Goal: Information Seeking & Learning: Learn about a topic

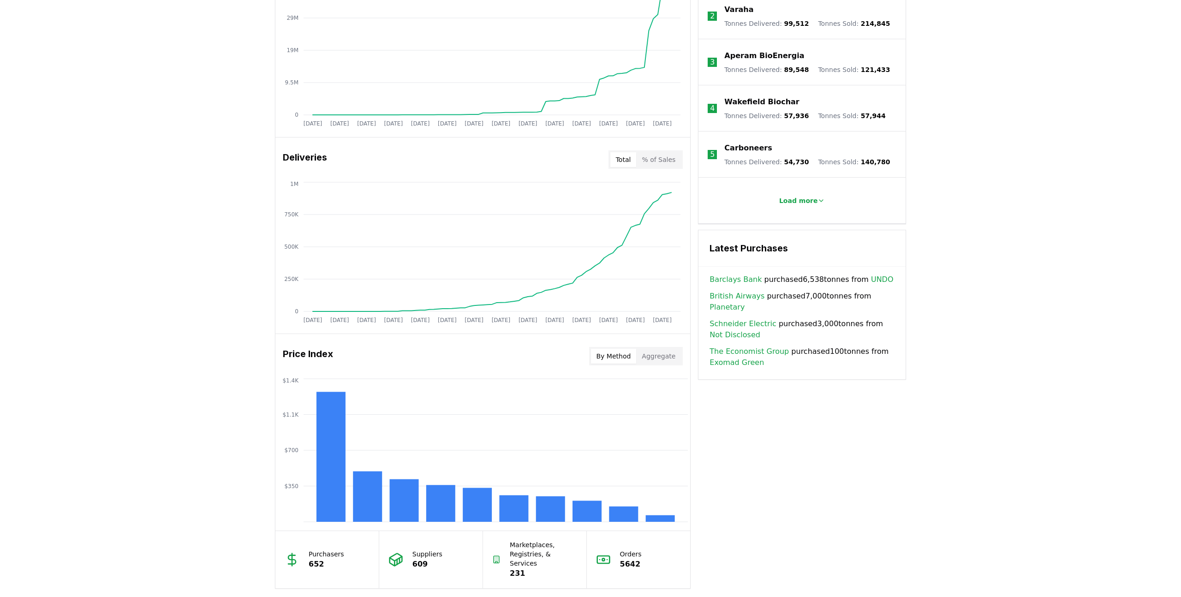
scroll to position [120, 0]
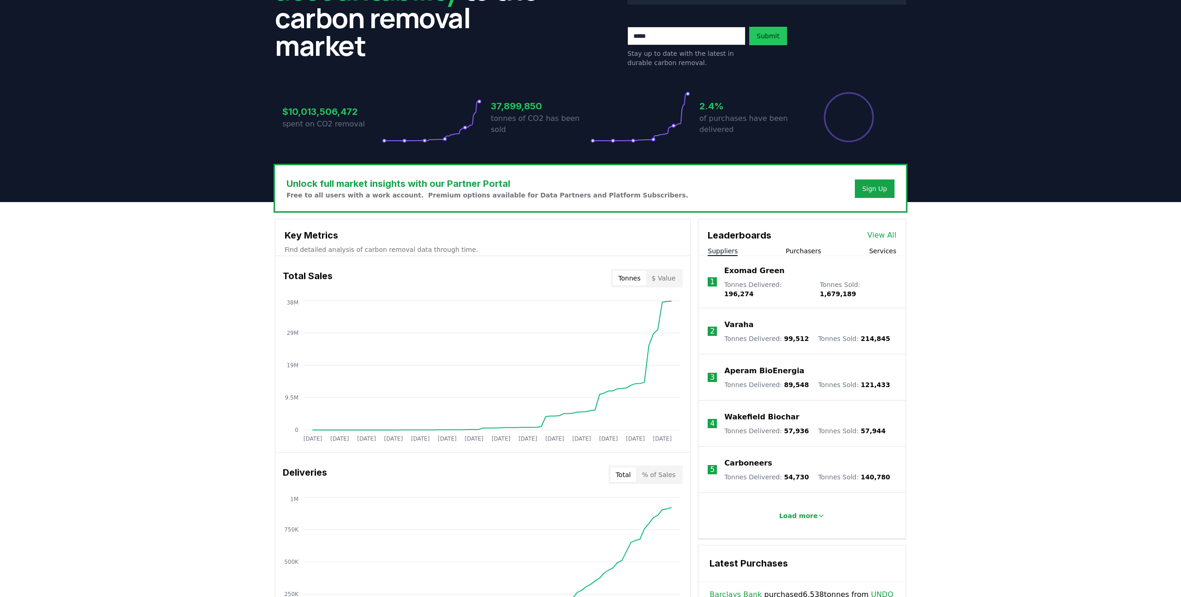
click at [802, 250] on button "Purchasers" at bounding box center [804, 250] width 36 height 9
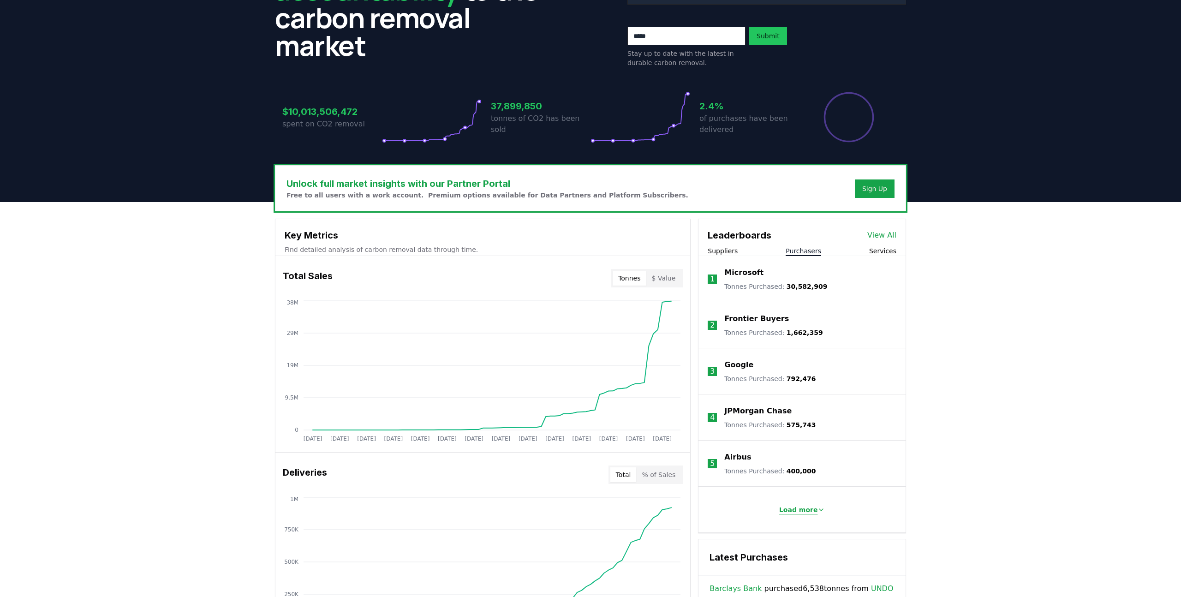
click at [799, 508] on p "Load more" at bounding box center [798, 509] width 39 height 9
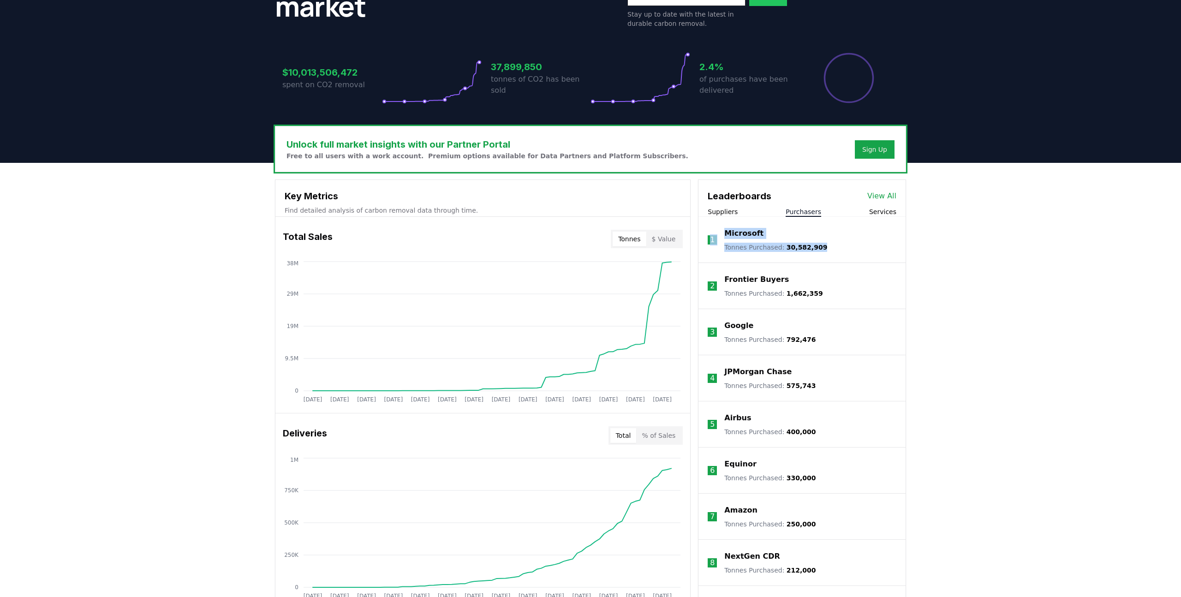
drag, startPoint x: 827, startPoint y: 247, endPoint x: 716, endPoint y: 227, distance: 113.0
click at [716, 227] on li "1 Microsoft Tonnes Purchased : 30,582,909" at bounding box center [802, 240] width 207 height 46
click at [919, 247] on div "Unlock full market insights with our Partner Portal Free to all users with a wo…" at bounding box center [590, 532] width 1181 height 739
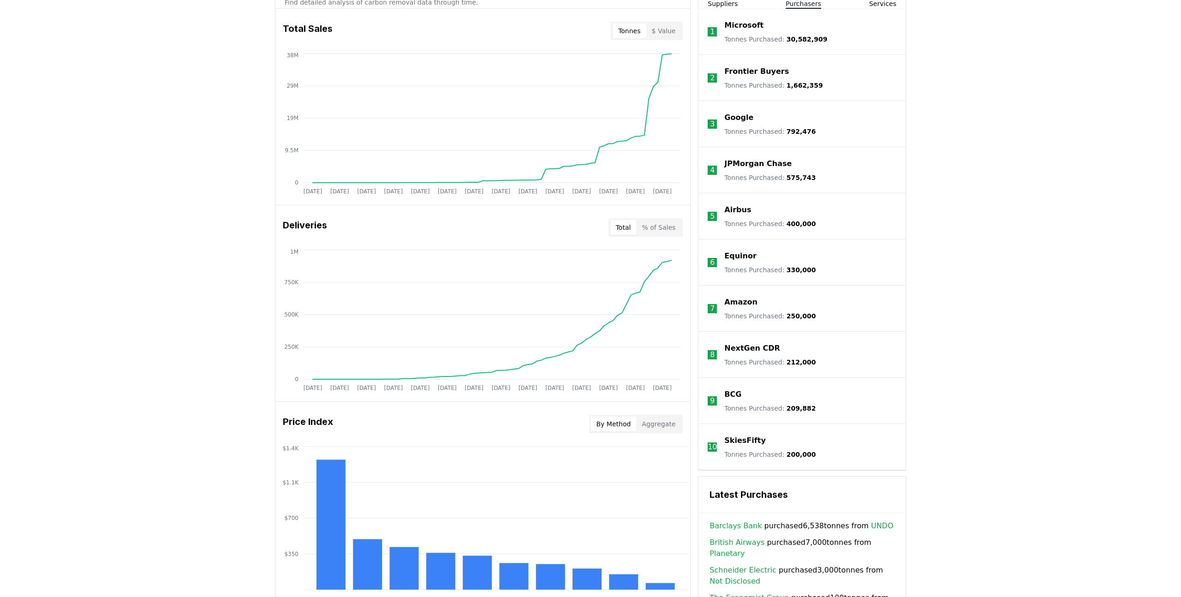
scroll to position [368, 0]
drag, startPoint x: 820, startPoint y: 365, endPoint x: 718, endPoint y: 348, distance: 103.8
click at [718, 348] on li "8 NextGen CDR Tonnes Purchased : 212,000" at bounding box center [802, 354] width 207 height 46
click at [963, 345] on div "Unlock full market insights with our Partner Portal Free to all users with a wo…" at bounding box center [590, 323] width 1181 height 739
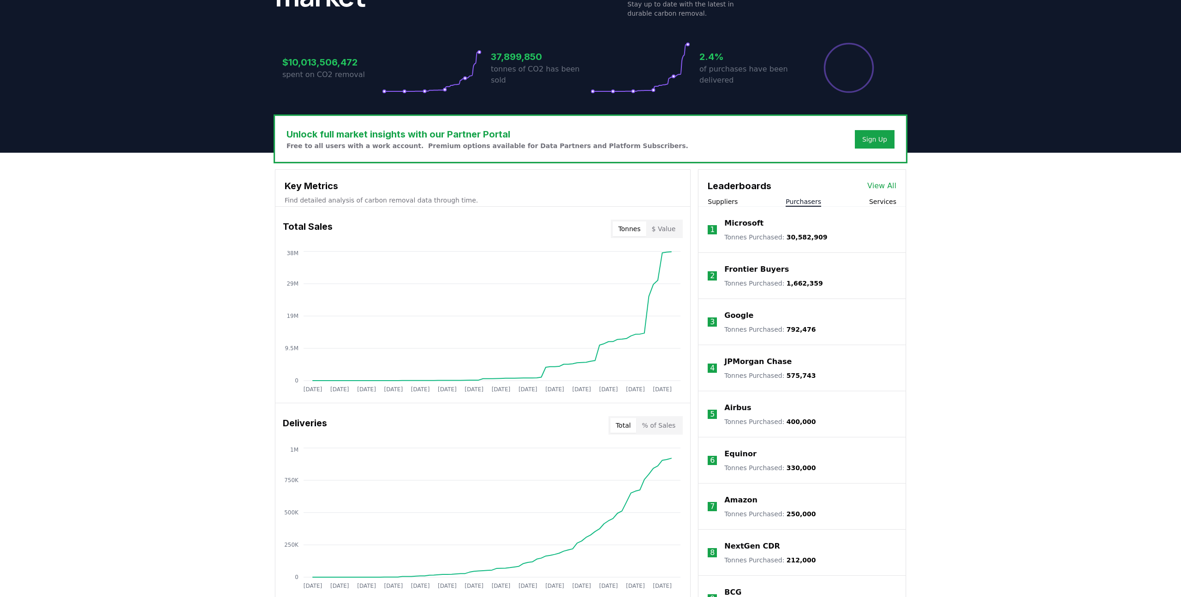
scroll to position [166, 0]
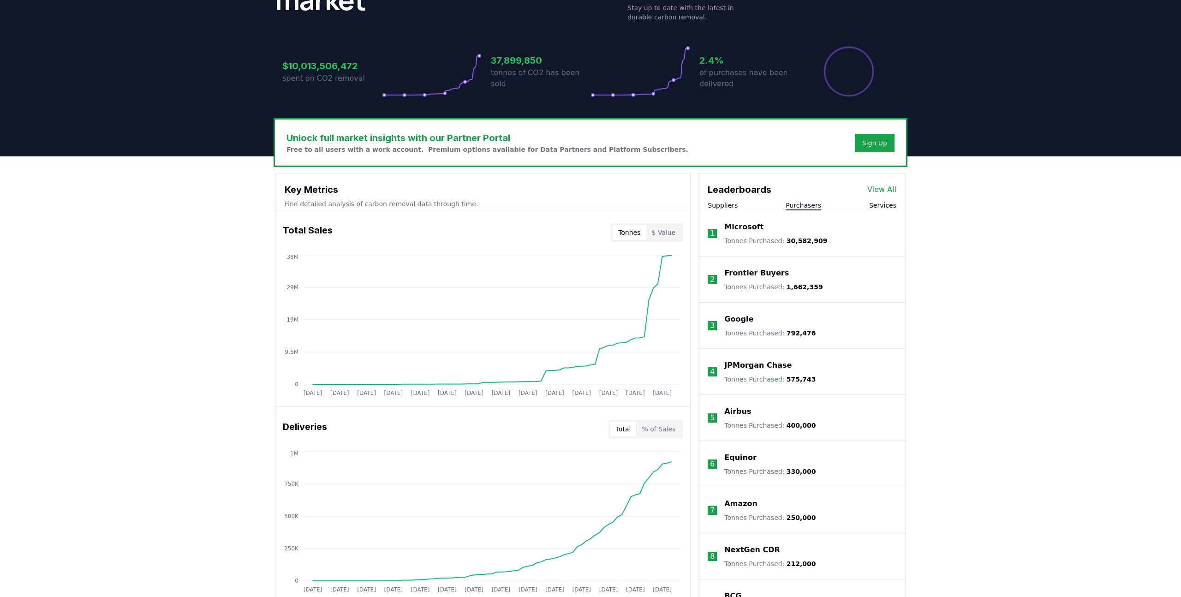
click at [715, 201] on button "Suppliers" at bounding box center [723, 205] width 30 height 9
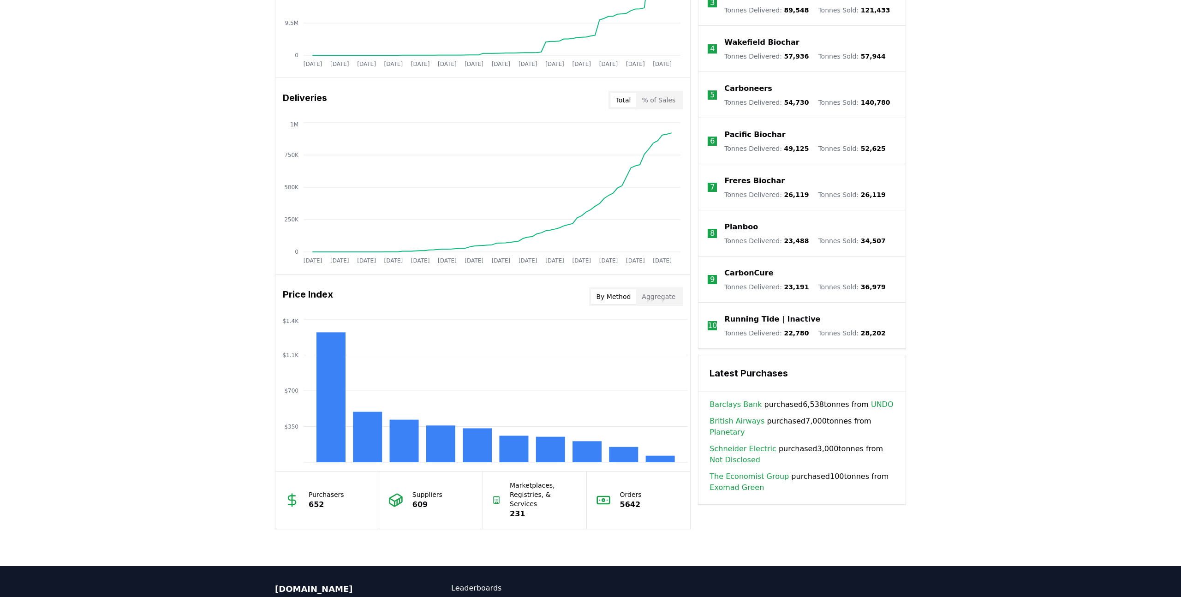
scroll to position [585, 0]
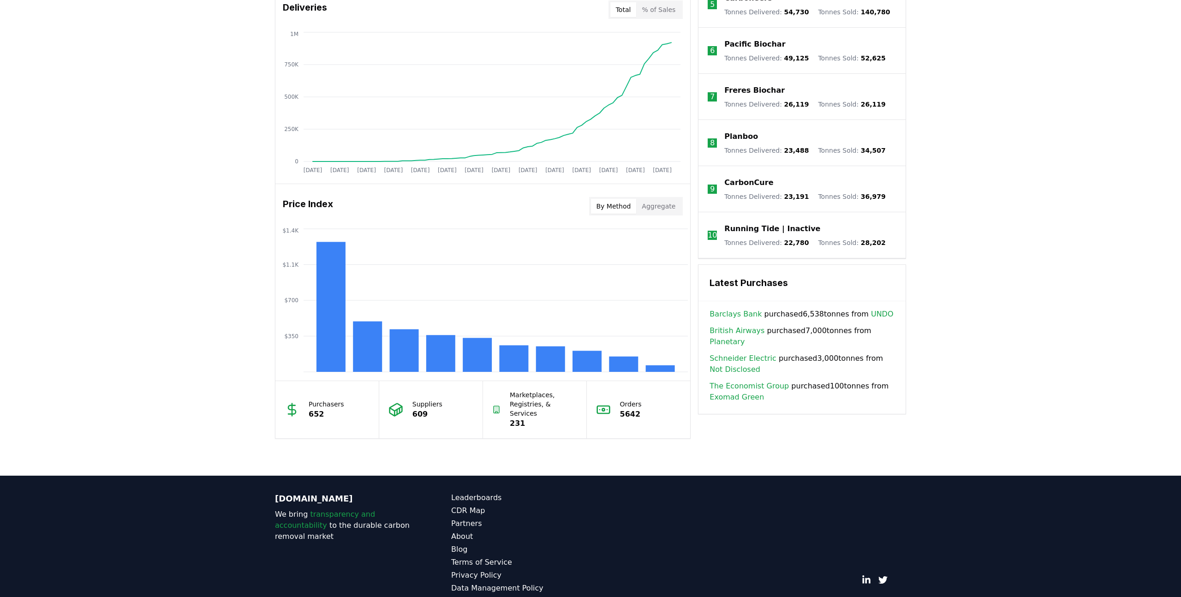
click at [871, 309] on link "UNDO" at bounding box center [882, 314] width 23 height 11
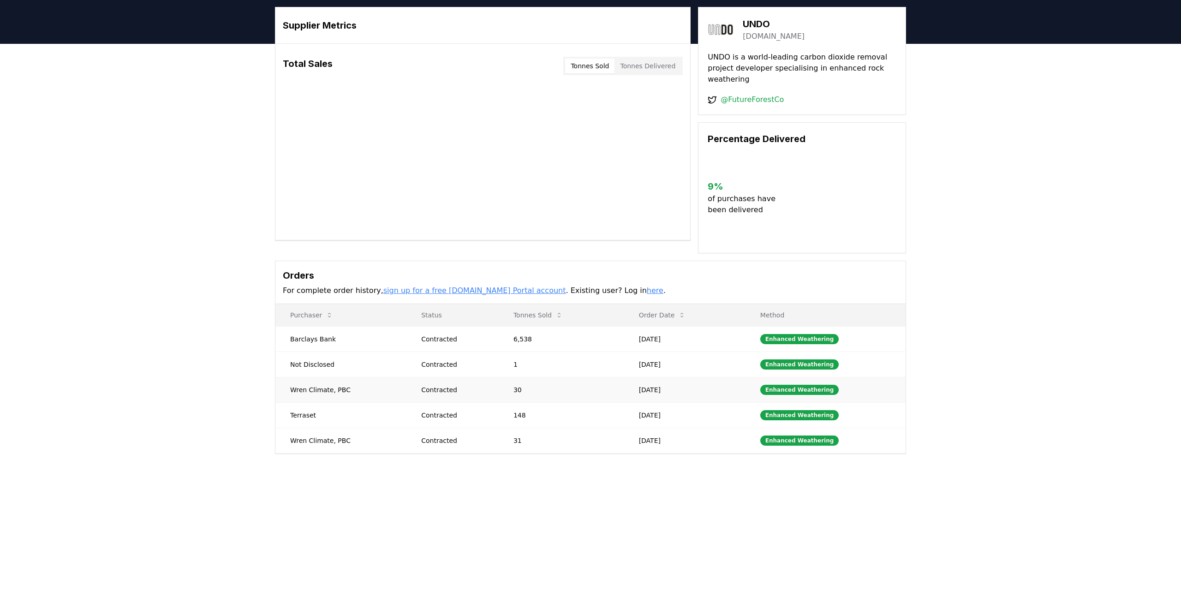
scroll to position [27, 0]
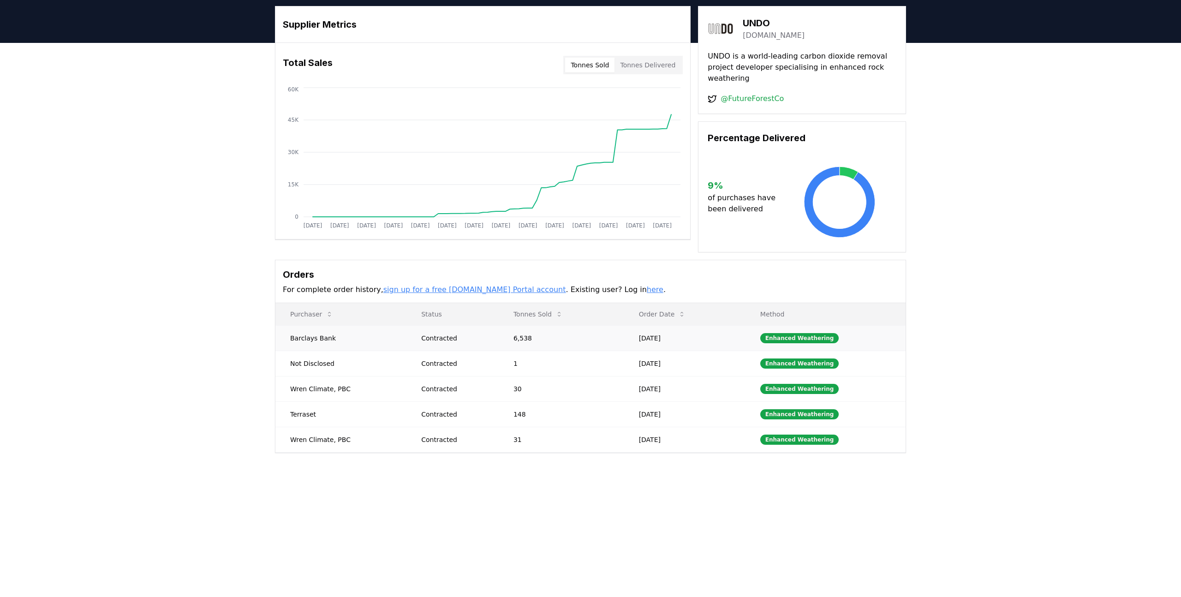
drag, startPoint x: 524, startPoint y: 427, endPoint x: 517, endPoint y: 331, distance: 96.7
click at [583, 486] on main "Supplier Metrics Total Sales Tonnes Sold Tonnes Delivered [DATE] [DATE] [DATE] …" at bounding box center [590, 341] width 1181 height 597
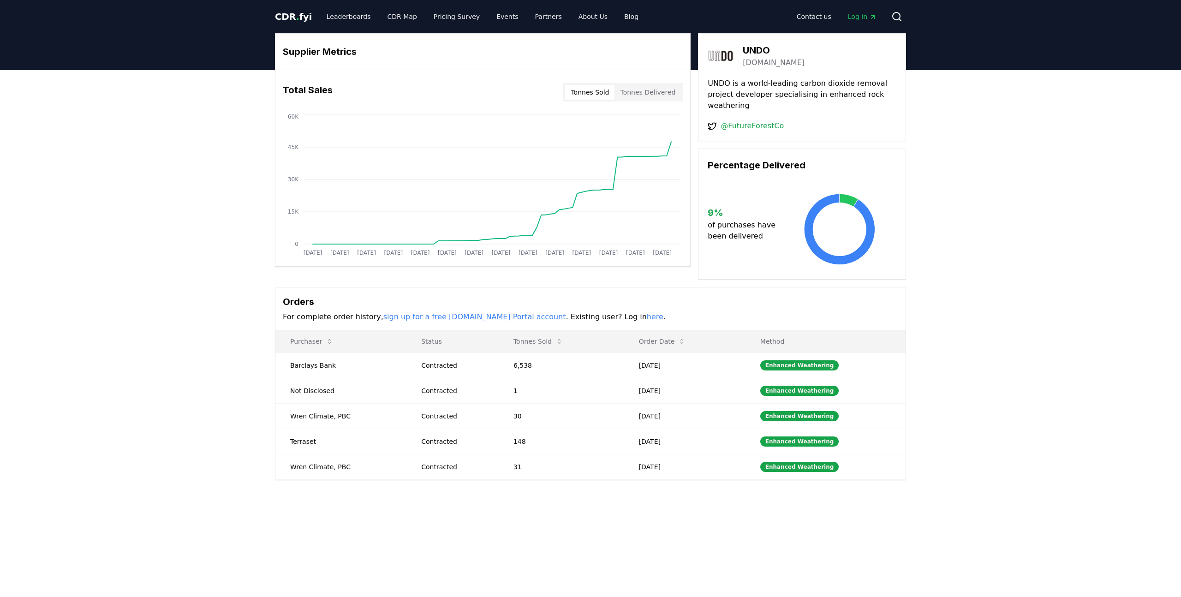
click at [656, 95] on button "Tonnes Delivered" at bounding box center [648, 92] width 66 height 15
click at [601, 91] on button "Tonnes Sold" at bounding box center [589, 92] width 49 height 15
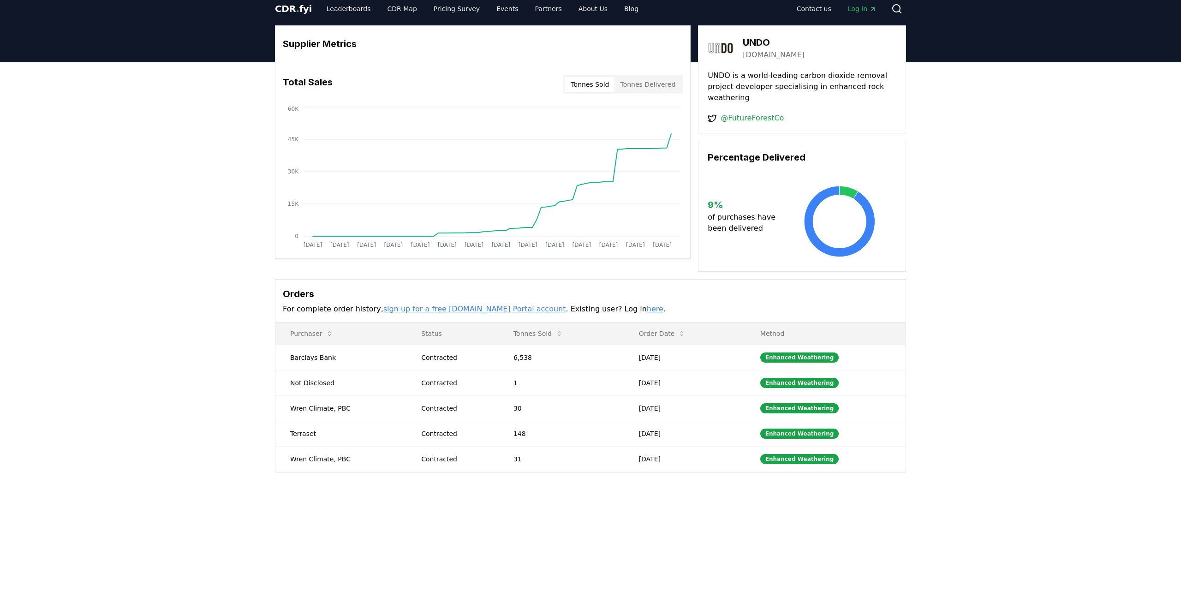
scroll to position [9, 0]
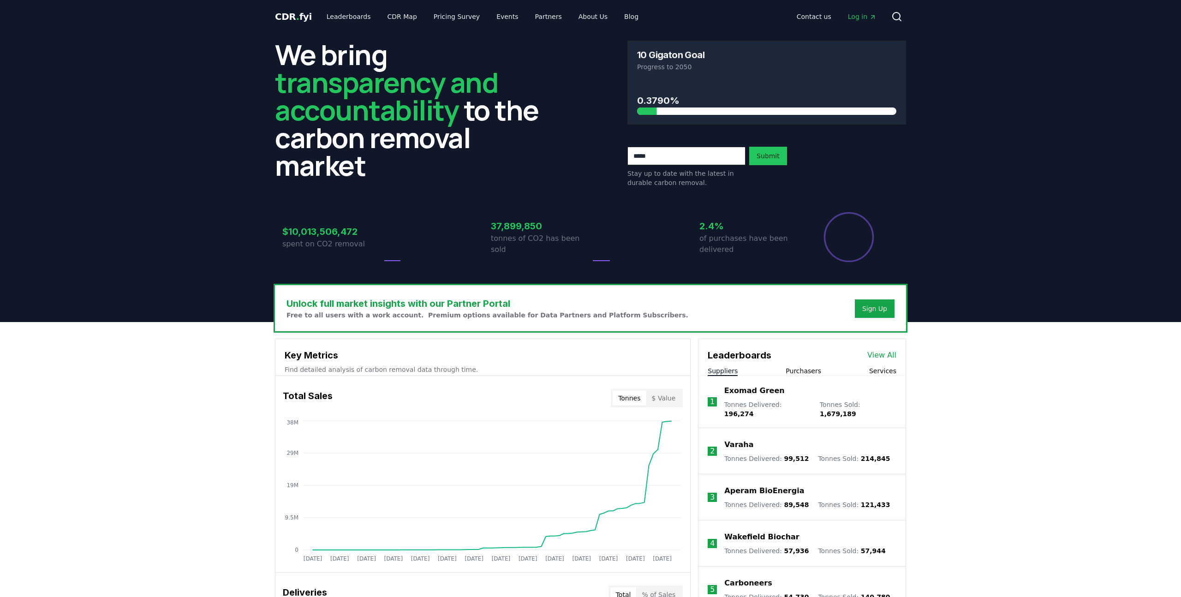
scroll to position [585, 0]
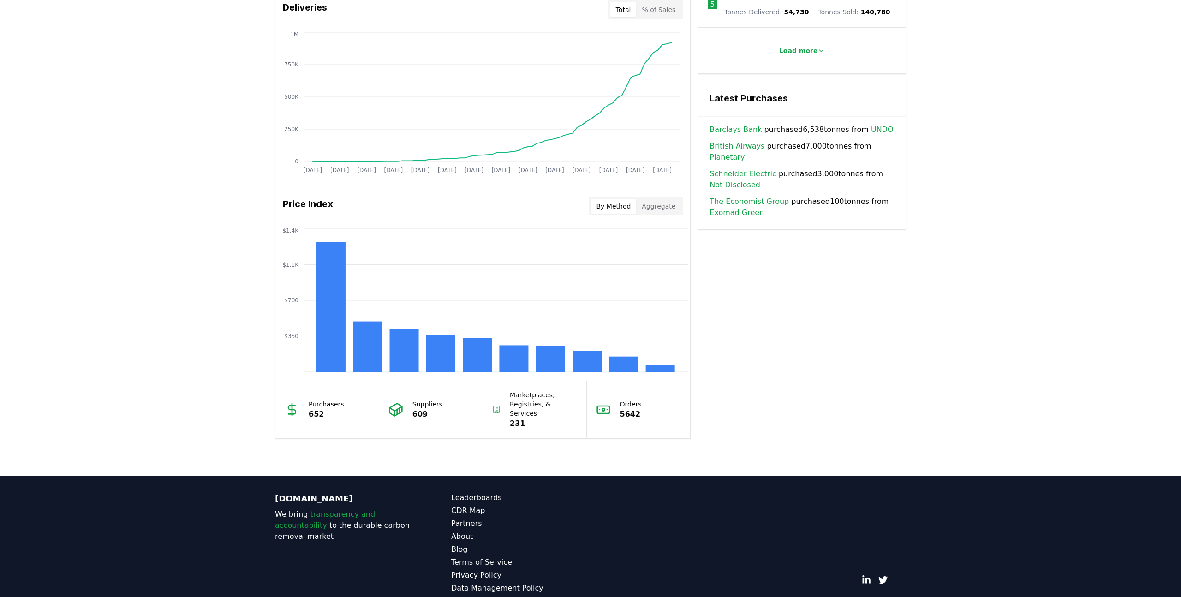
click at [929, 307] on div "Unlock full market insights with our Partner Portal Free to all users with a wo…" at bounding box center [590, 106] width 1181 height 739
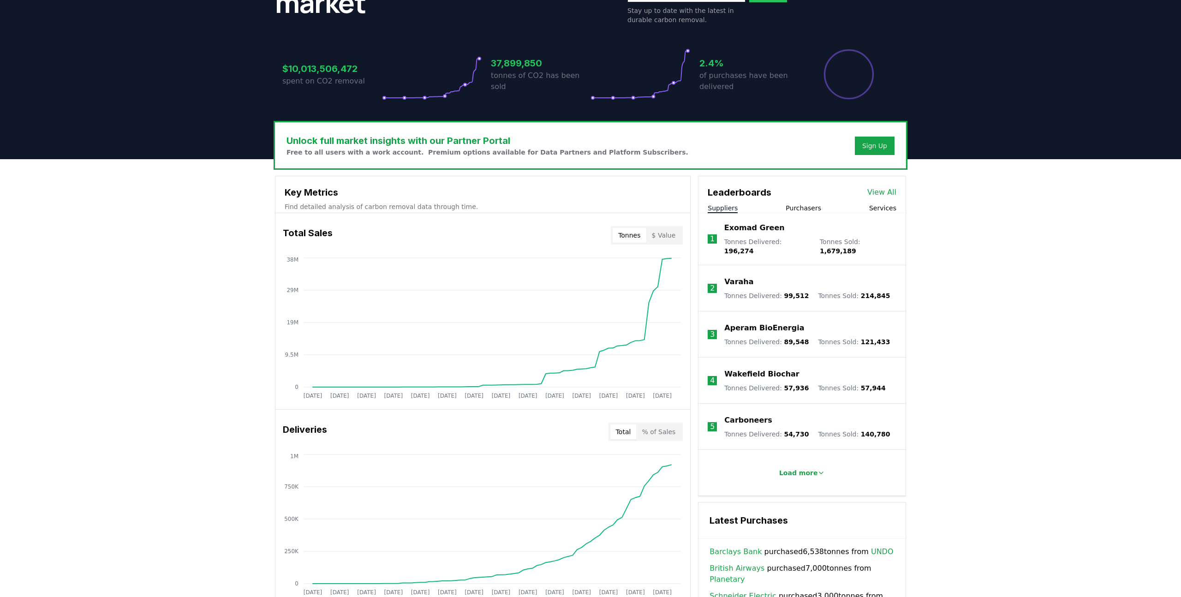
scroll to position [162, 0]
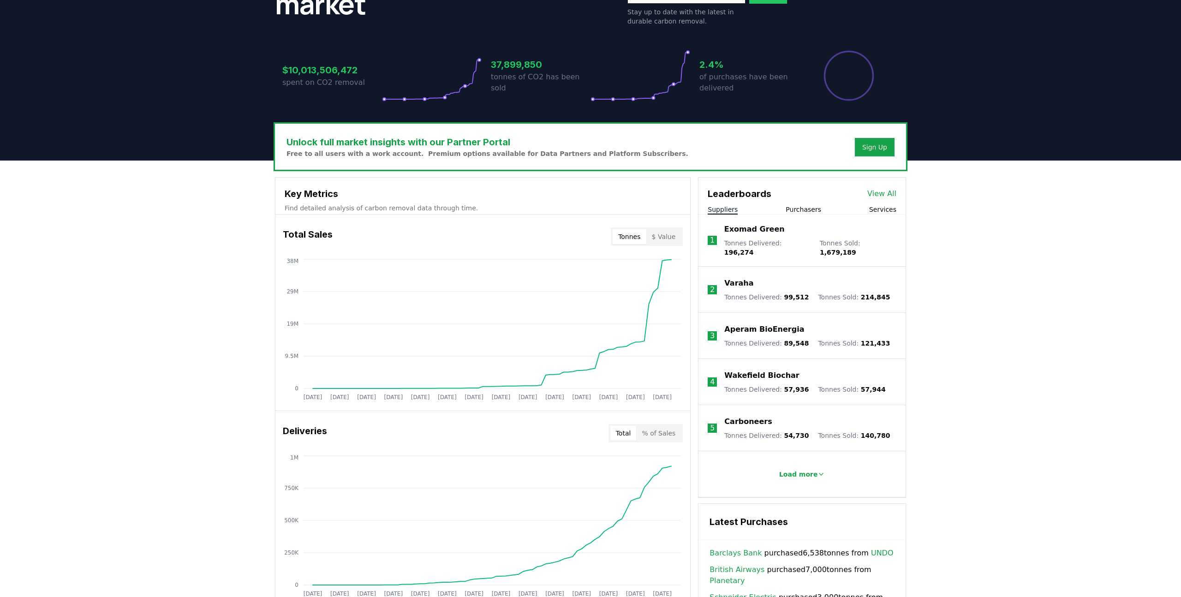
click at [948, 275] on div "Unlock full market insights with our Partner Portal Free to all users with a wo…" at bounding box center [590, 530] width 1181 height 739
